Goal: Transaction & Acquisition: Purchase product/service

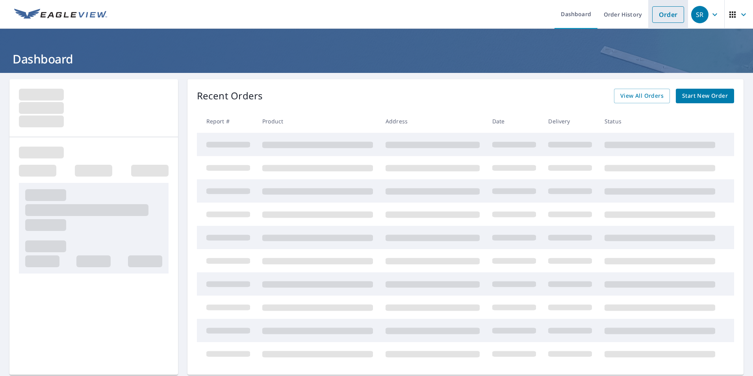
click at [660, 20] on link "Order" at bounding box center [668, 14] width 32 height 17
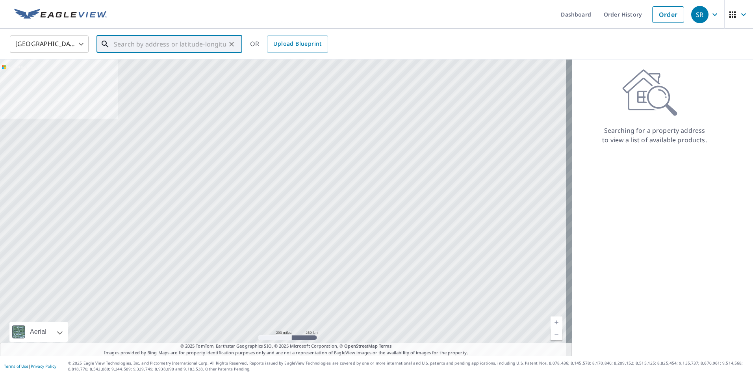
click at [126, 45] on input "text" at bounding box center [170, 44] width 112 height 22
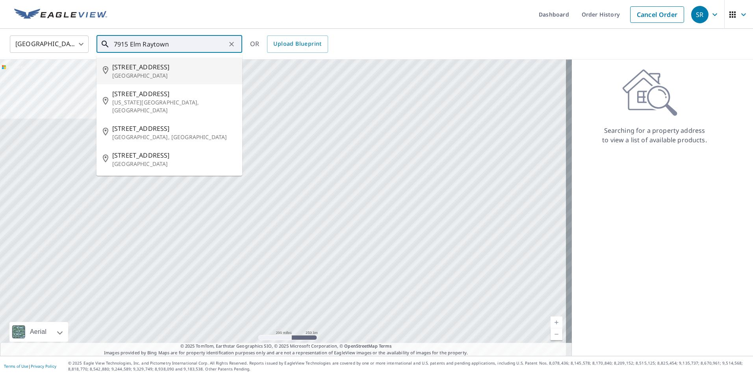
click at [148, 73] on p "[GEOGRAPHIC_DATA]" at bounding box center [174, 76] width 124 height 8
type input "[STREET_ADDRESS]"
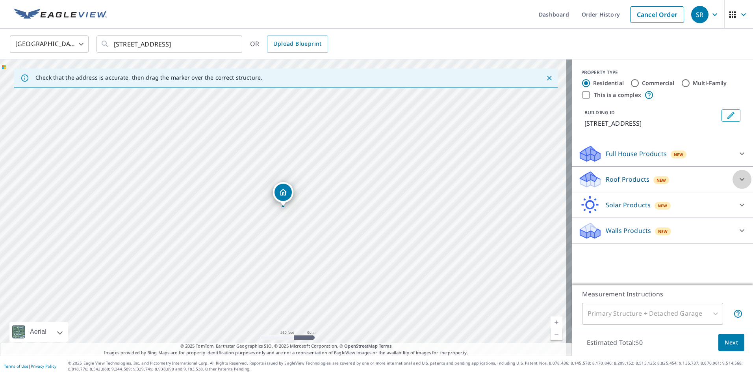
click at [739, 181] on icon at bounding box center [741, 179] width 5 height 3
click at [737, 155] on icon at bounding box center [741, 153] width 9 height 9
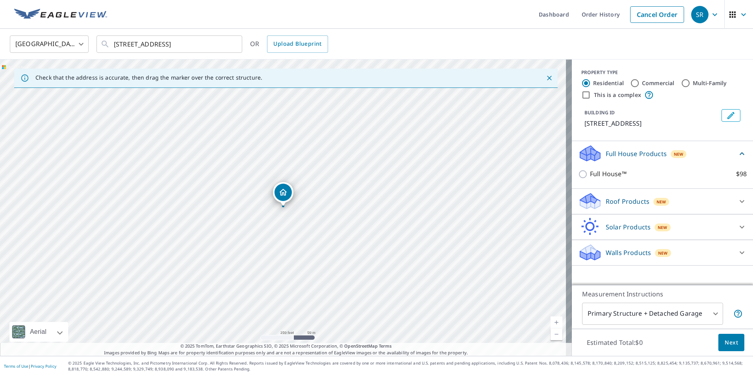
click at [740, 198] on div at bounding box center [741, 201] width 19 height 19
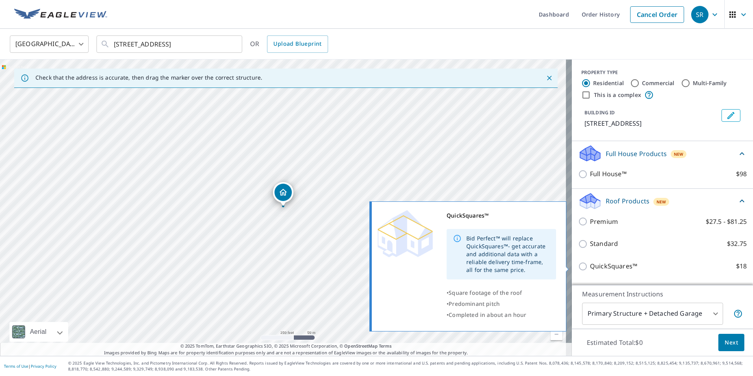
click at [578, 267] on input "QuickSquares™ $18" at bounding box center [584, 265] width 12 height 9
checkbox input "true"
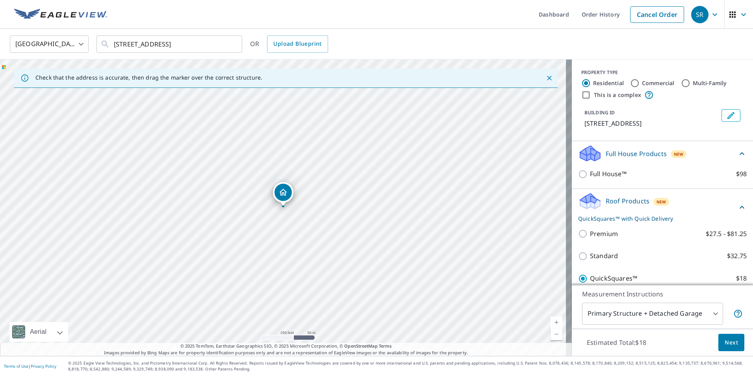
click at [725, 340] on span "Next" at bounding box center [730, 342] width 13 height 10
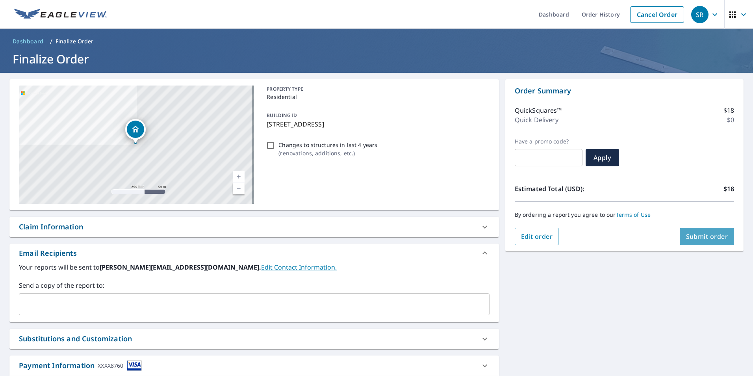
click at [686, 239] on span "Submit order" at bounding box center [707, 236] width 42 height 9
